Goal: Check status: Check status

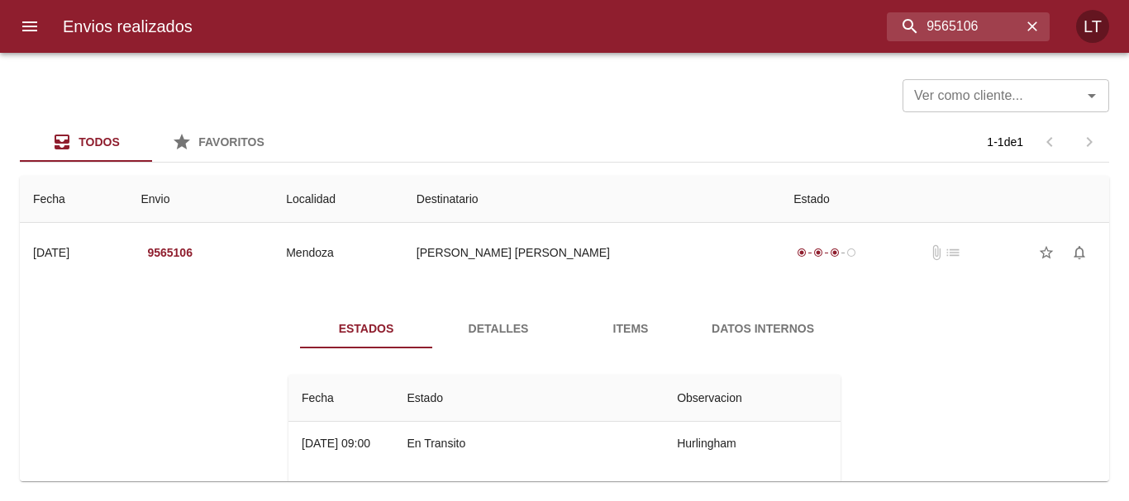
click at [964, 28] on input "9565106" at bounding box center [953, 26] width 135 height 29
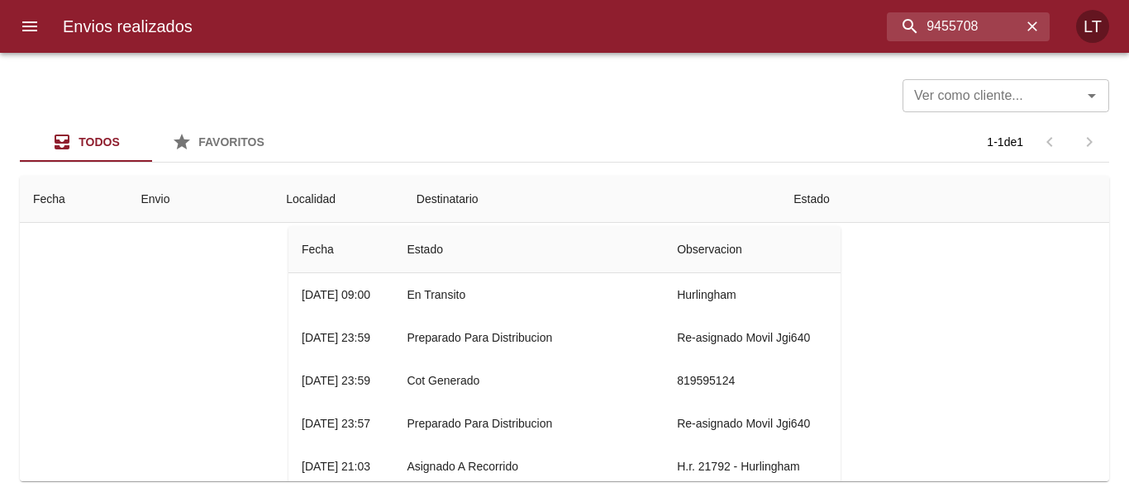
type input "9455708"
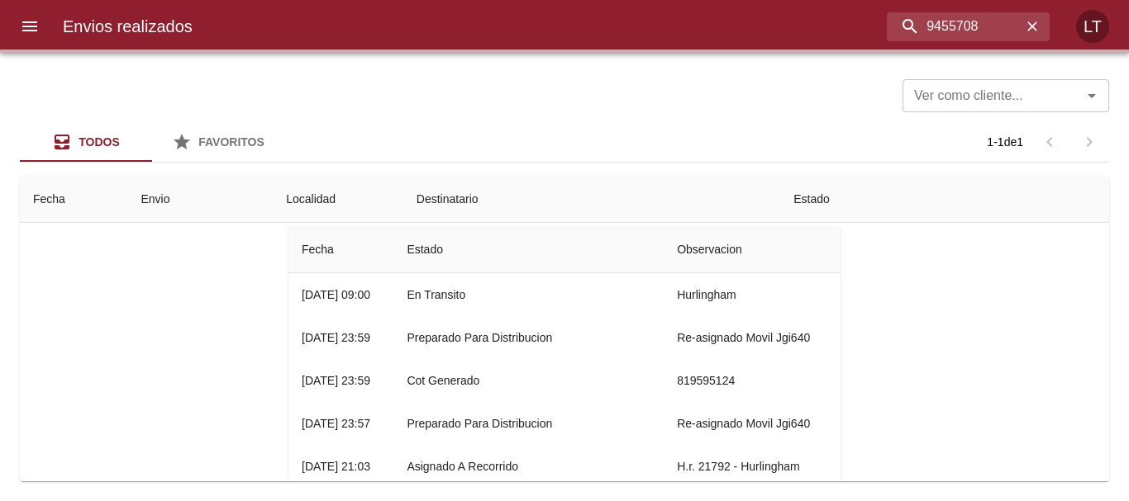
scroll to position [0, 0]
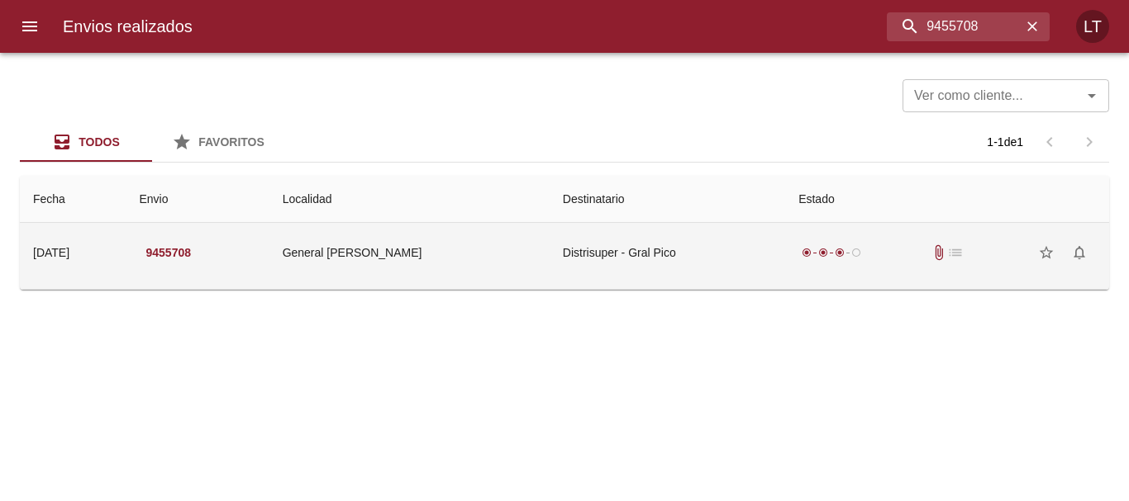
click at [639, 256] on td "Distrisuper - Gral Pico" at bounding box center [666, 252] width 235 height 59
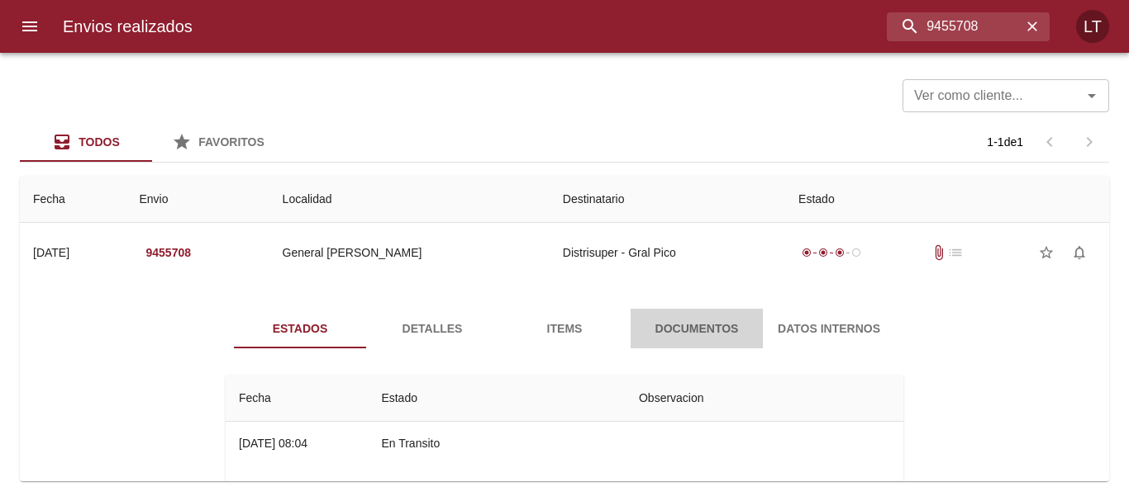
click at [715, 327] on span "Documentos" at bounding box center [696, 329] width 112 height 21
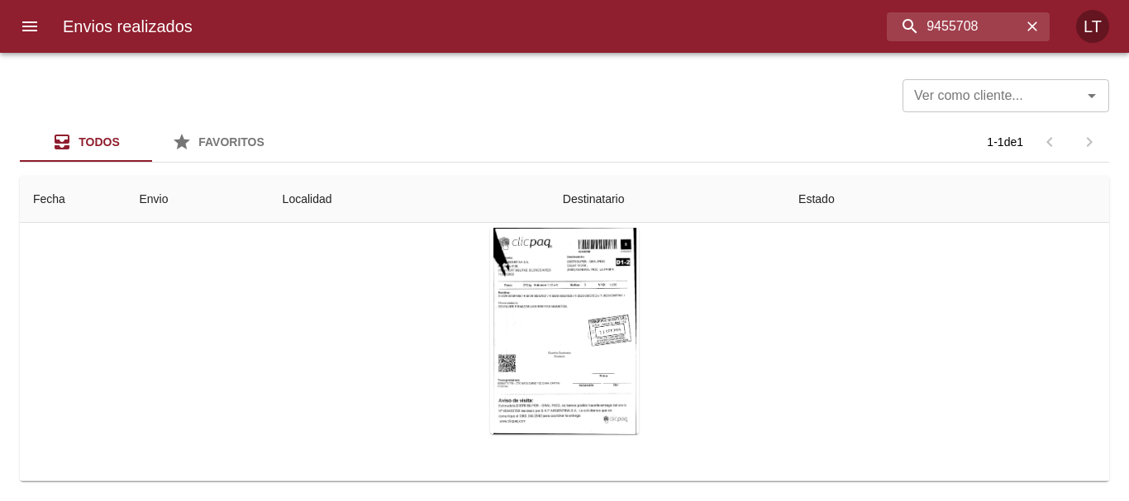
scroll to position [78, 0]
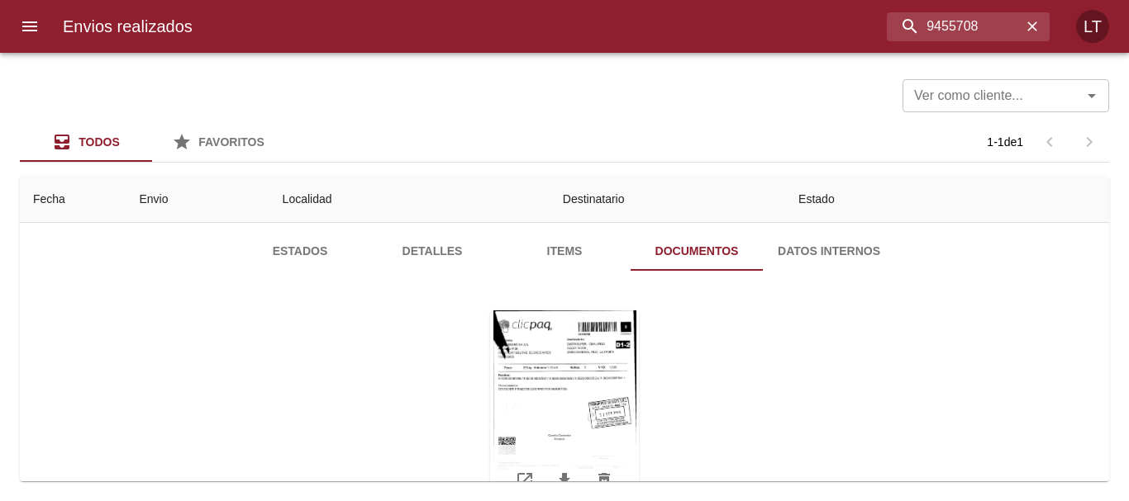
click at [530, 340] on div "Tabla de envíos del cliente" at bounding box center [564, 414] width 149 height 207
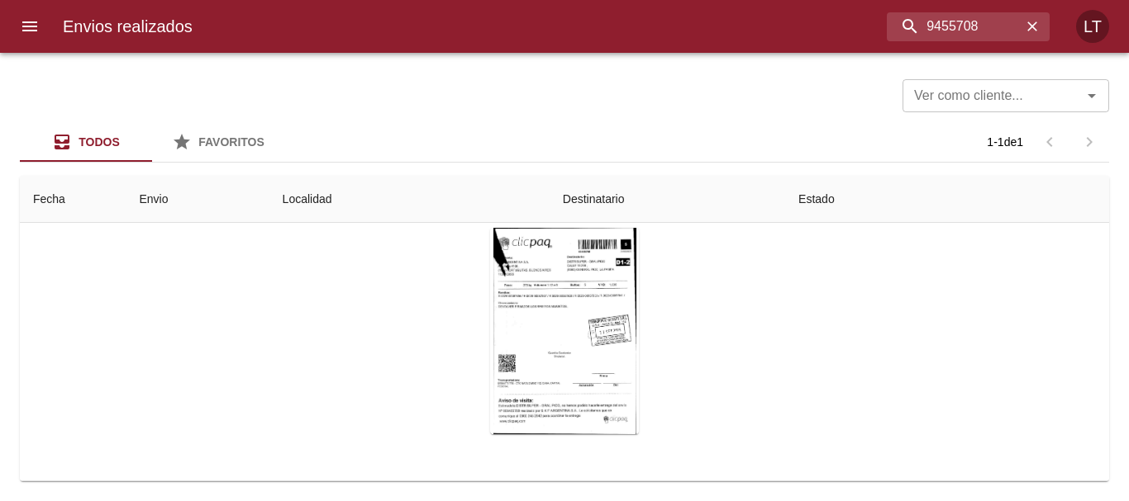
scroll to position [0, 0]
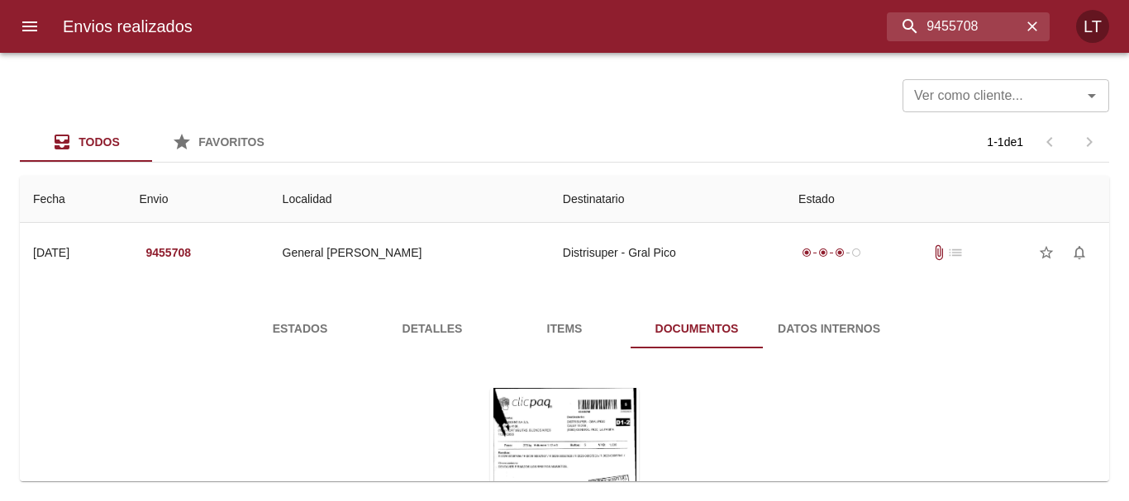
click at [279, 335] on span "Estados" at bounding box center [300, 329] width 112 height 21
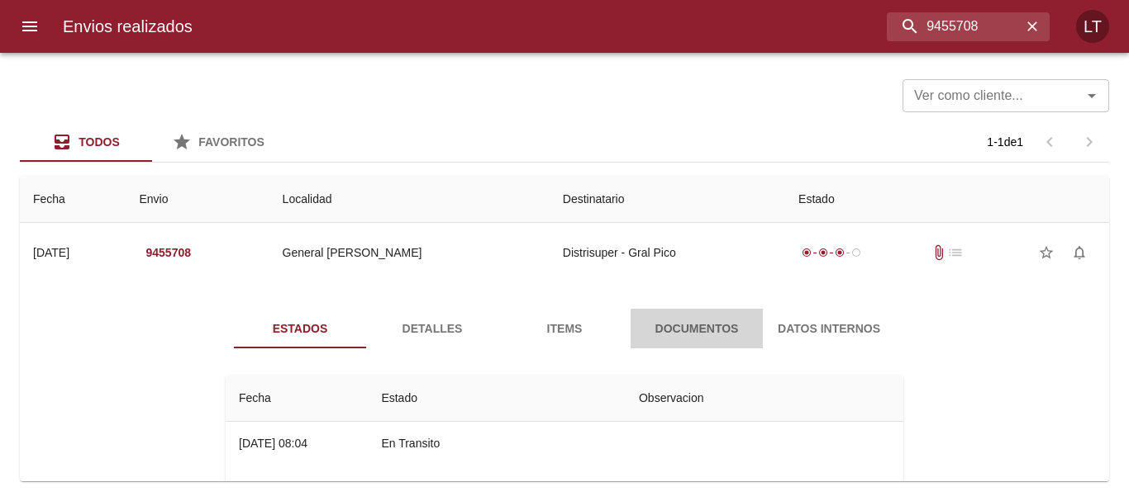
click at [686, 340] on button "Documentos" at bounding box center [696, 329] width 132 height 40
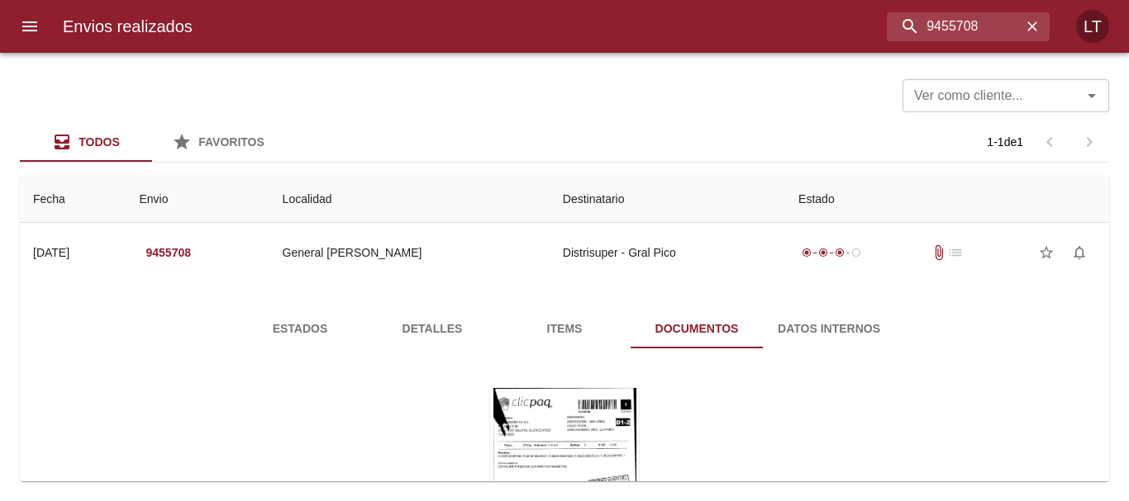
click at [12, 26] on div at bounding box center [8, 250] width 17 height 501
click at [21, 26] on icon "menu" at bounding box center [30, 27] width 20 height 20
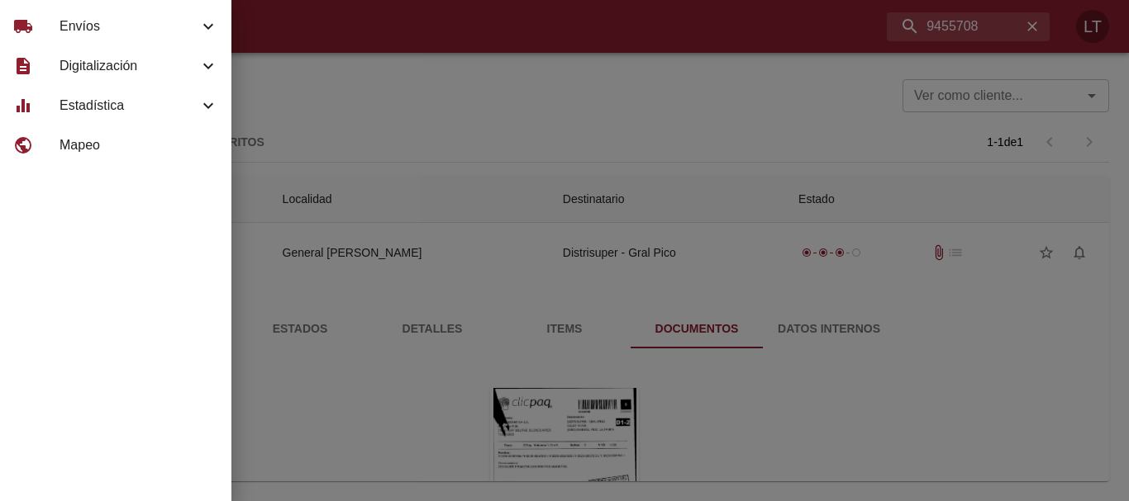
click at [93, 80] on div "description Digitalización" at bounding box center [115, 66] width 231 height 40
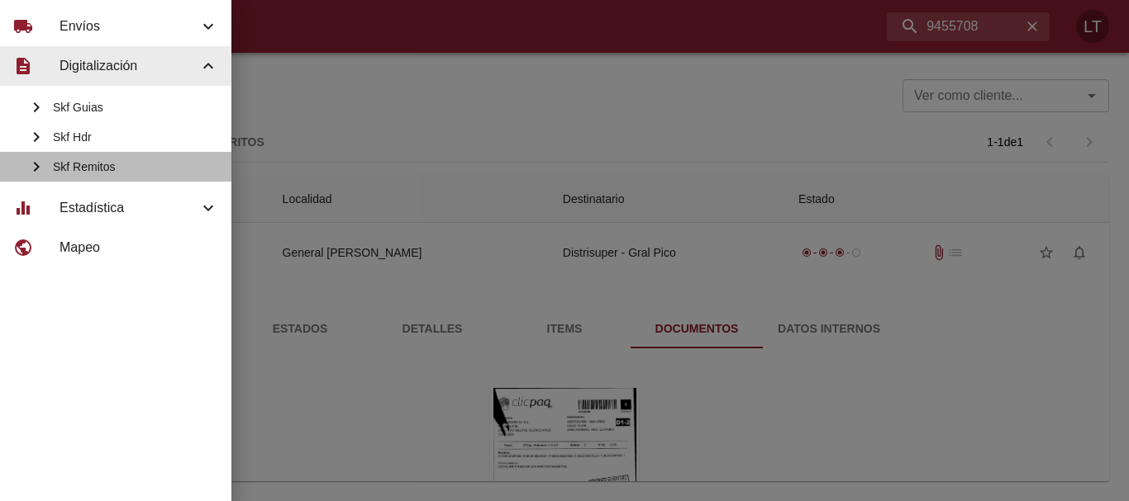
click at [102, 174] on span "Skf Remitos" at bounding box center [135, 167] width 165 height 17
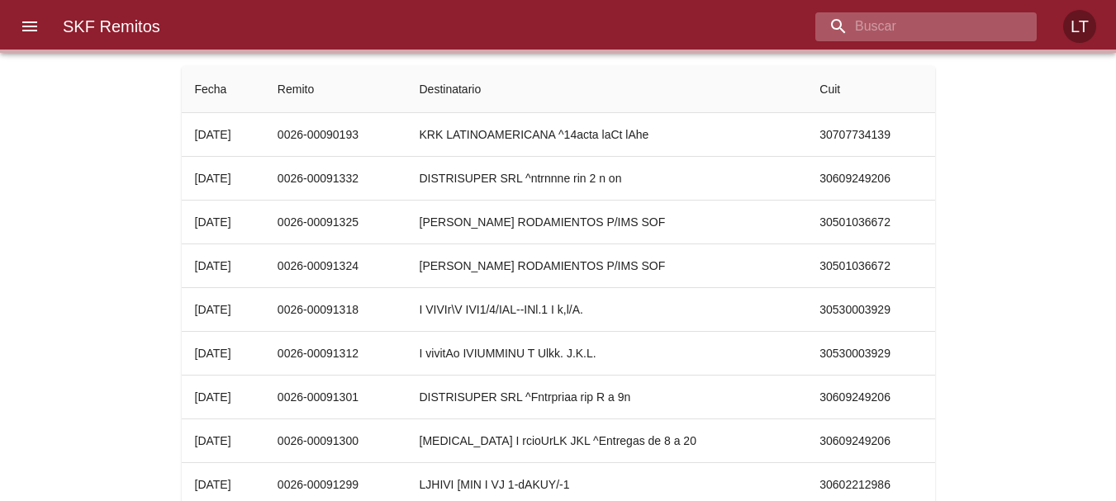
click at [928, 26] on input "buscar" at bounding box center [911, 26] width 193 height 29
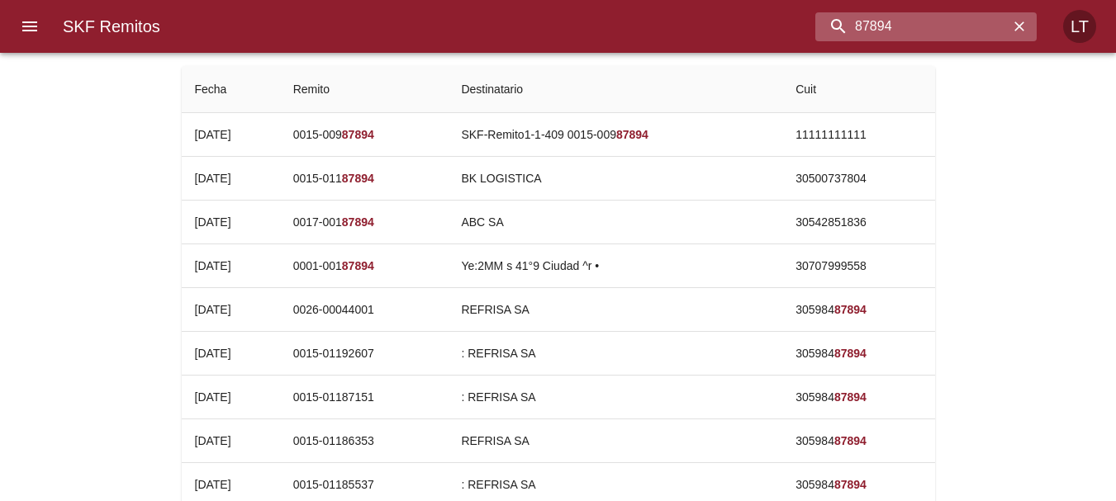
click at [928, 26] on input "87894" at bounding box center [911, 26] width 193 height 29
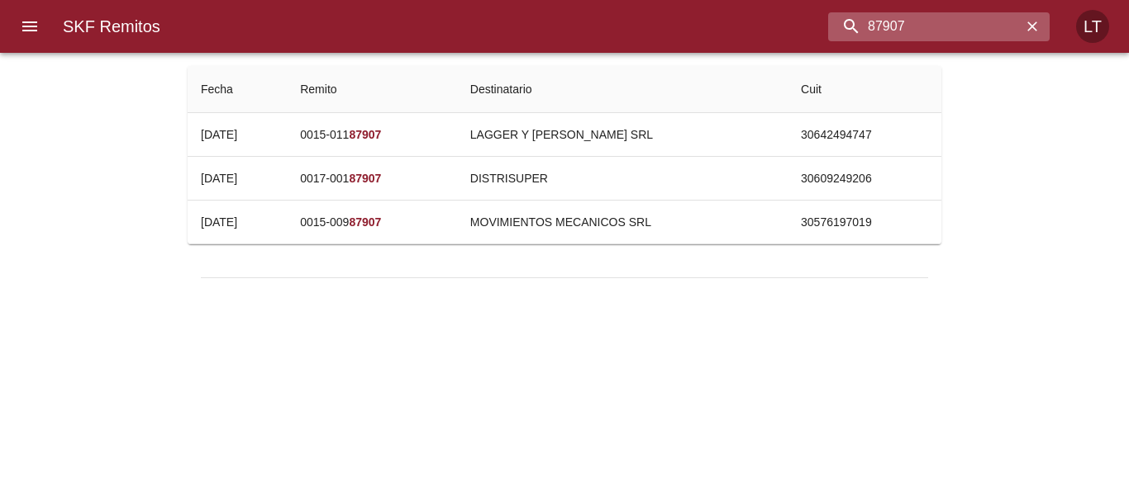
click at [928, 26] on input "87907" at bounding box center [924, 26] width 193 height 29
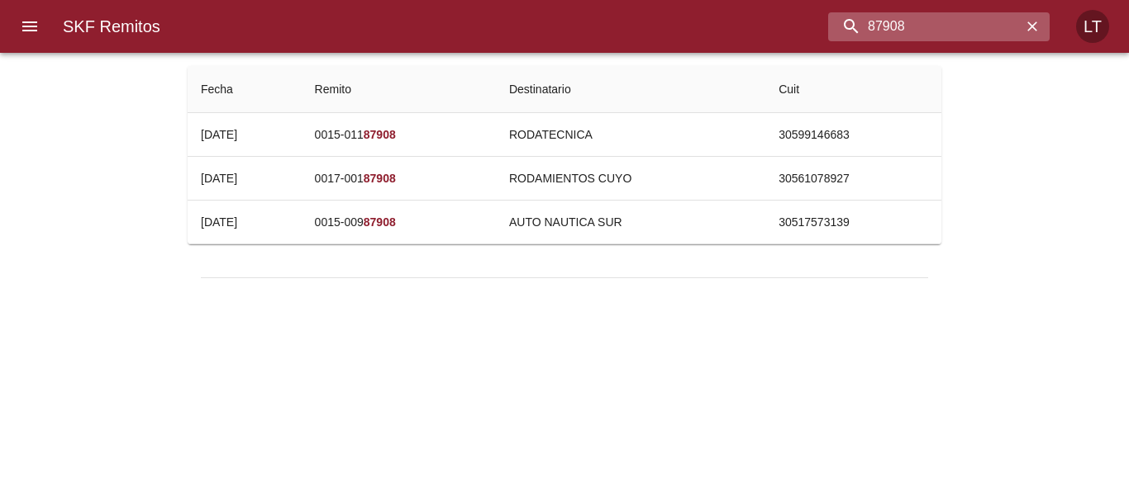
click at [928, 26] on input "87908" at bounding box center [924, 26] width 193 height 29
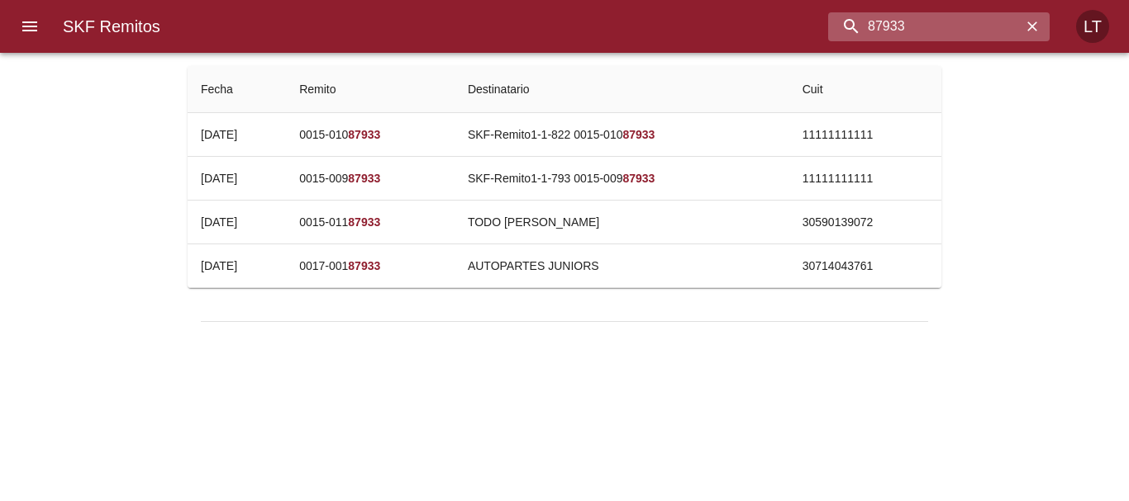
click at [928, 26] on input "87933" at bounding box center [924, 26] width 193 height 29
type input "87941"
